Goal: Transaction & Acquisition: Purchase product/service

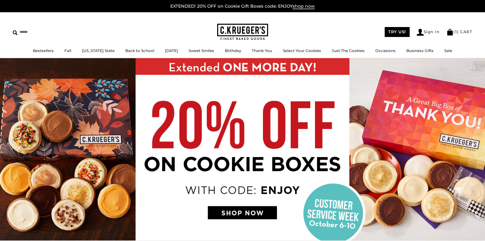
click at [259, 212] on img at bounding box center [242, 149] width 485 height 182
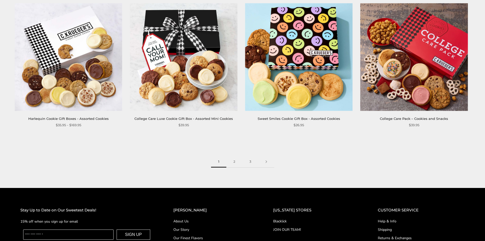
scroll to position [789, 0]
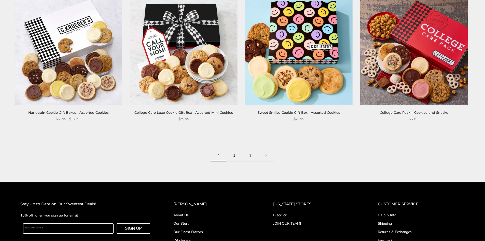
click at [234, 154] on link "2" at bounding box center [234, 155] width 16 height 11
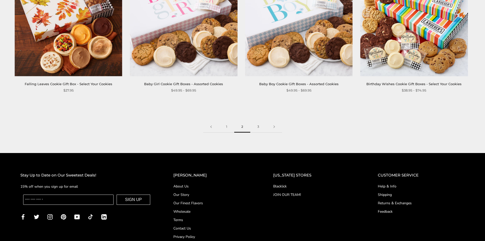
scroll to position [815, 0]
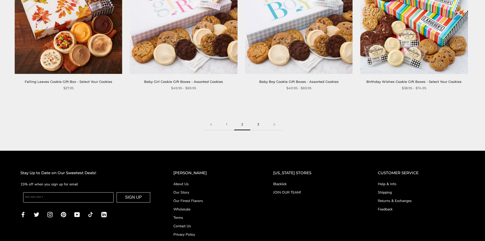
click at [258, 130] on link "3" at bounding box center [258, 124] width 16 height 11
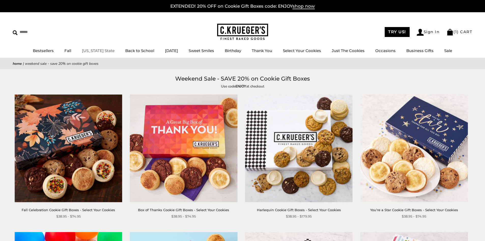
click at [96, 49] on link "[US_STATE] State" at bounding box center [98, 50] width 33 height 5
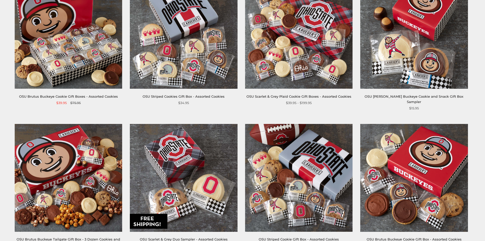
scroll to position [76, 0]
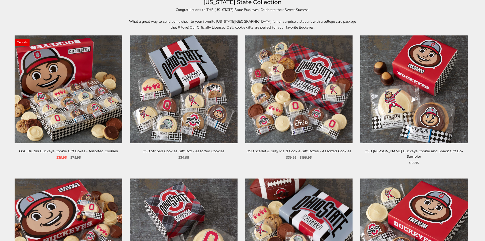
click at [88, 101] on img at bounding box center [68, 88] width 107 height 107
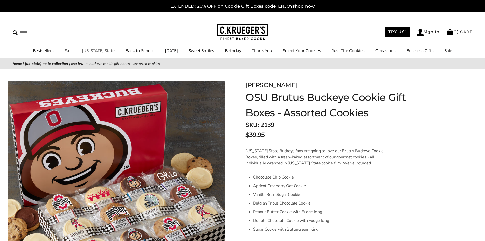
click at [94, 50] on link "[US_STATE] State" at bounding box center [98, 50] width 33 height 5
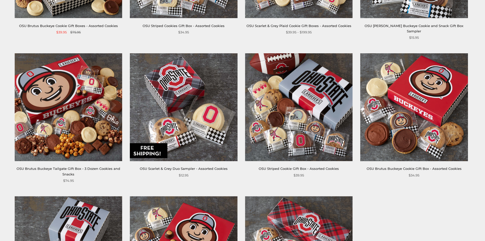
scroll to position [127, 0]
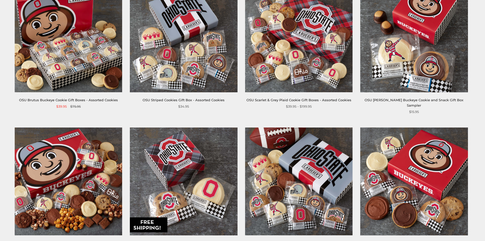
click at [79, 50] on img at bounding box center [68, 37] width 107 height 107
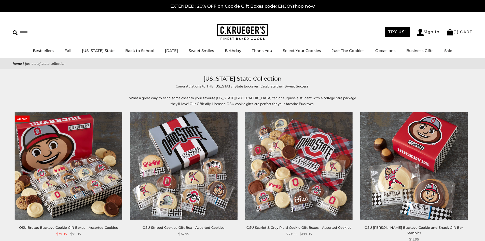
click at [249, 31] on img at bounding box center [242, 32] width 51 height 17
